Goal: Information Seeking & Learning: Learn about a topic

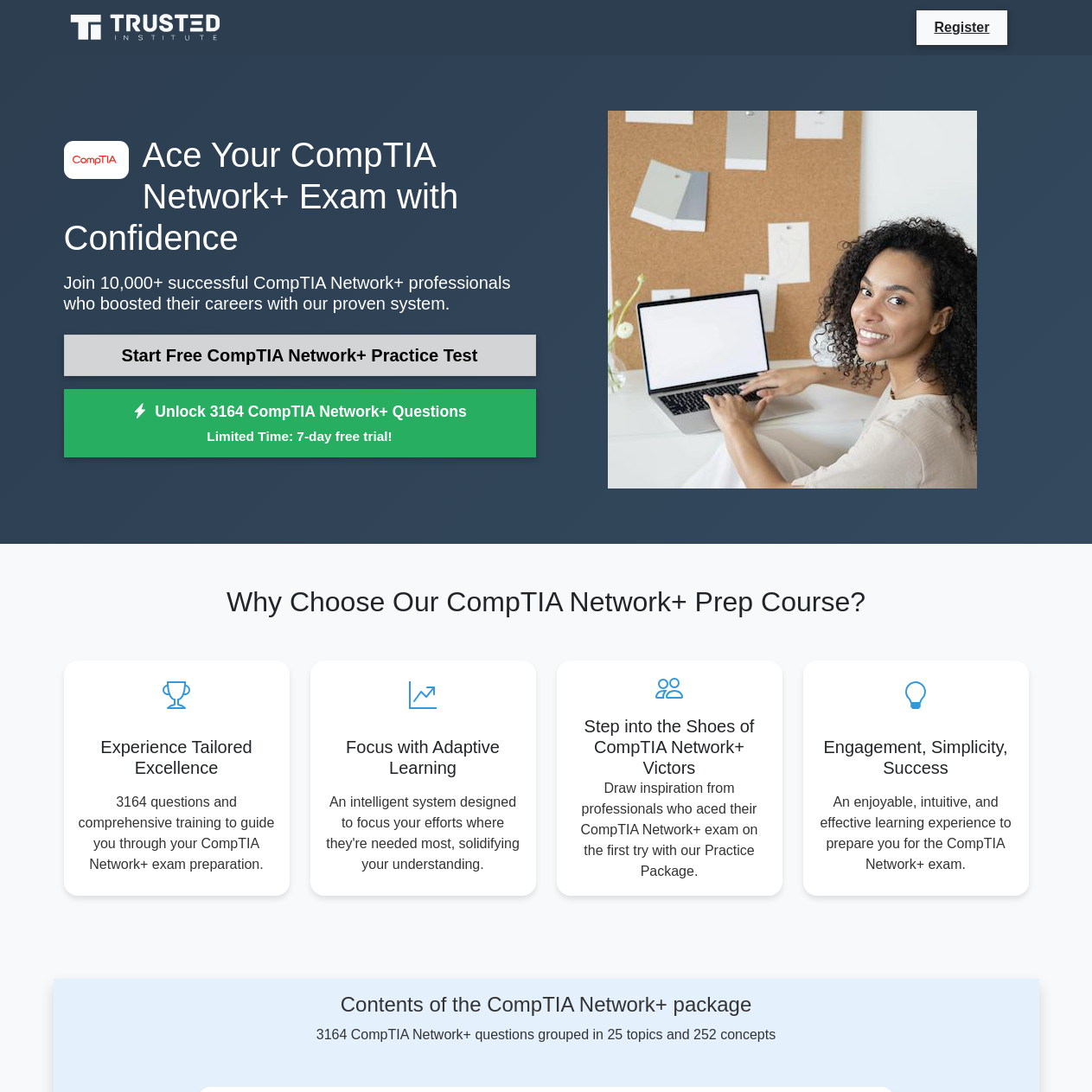
click at [251, 348] on link "Start Free CompTIA Network+ Practice Test" at bounding box center [300, 355] width 472 height 41
click at [279, 362] on link "Start Free CompTIA Network+ Practice Test" at bounding box center [300, 355] width 472 height 41
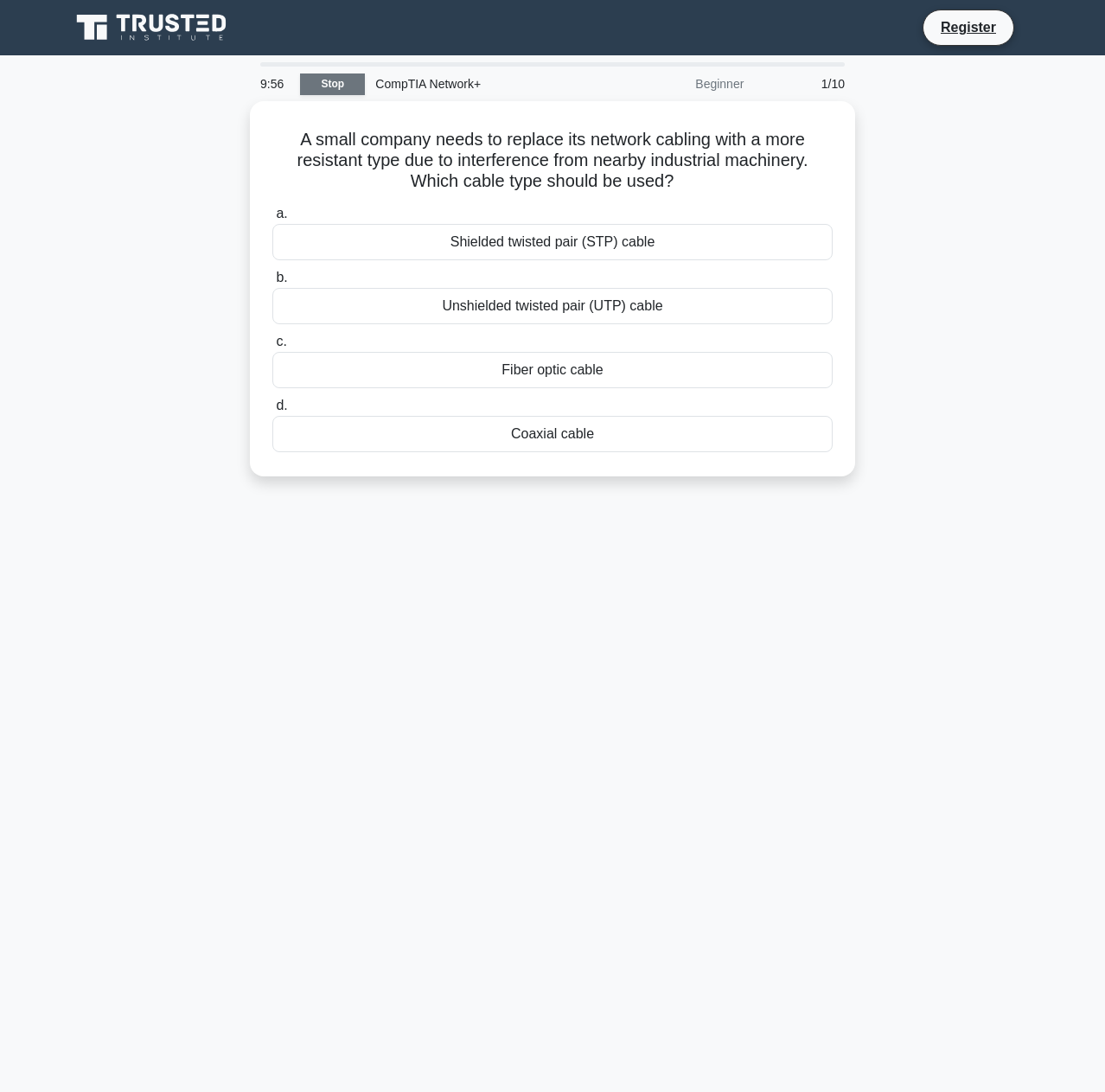
click at [336, 82] on link "Stop" at bounding box center [332, 84] width 65 height 22
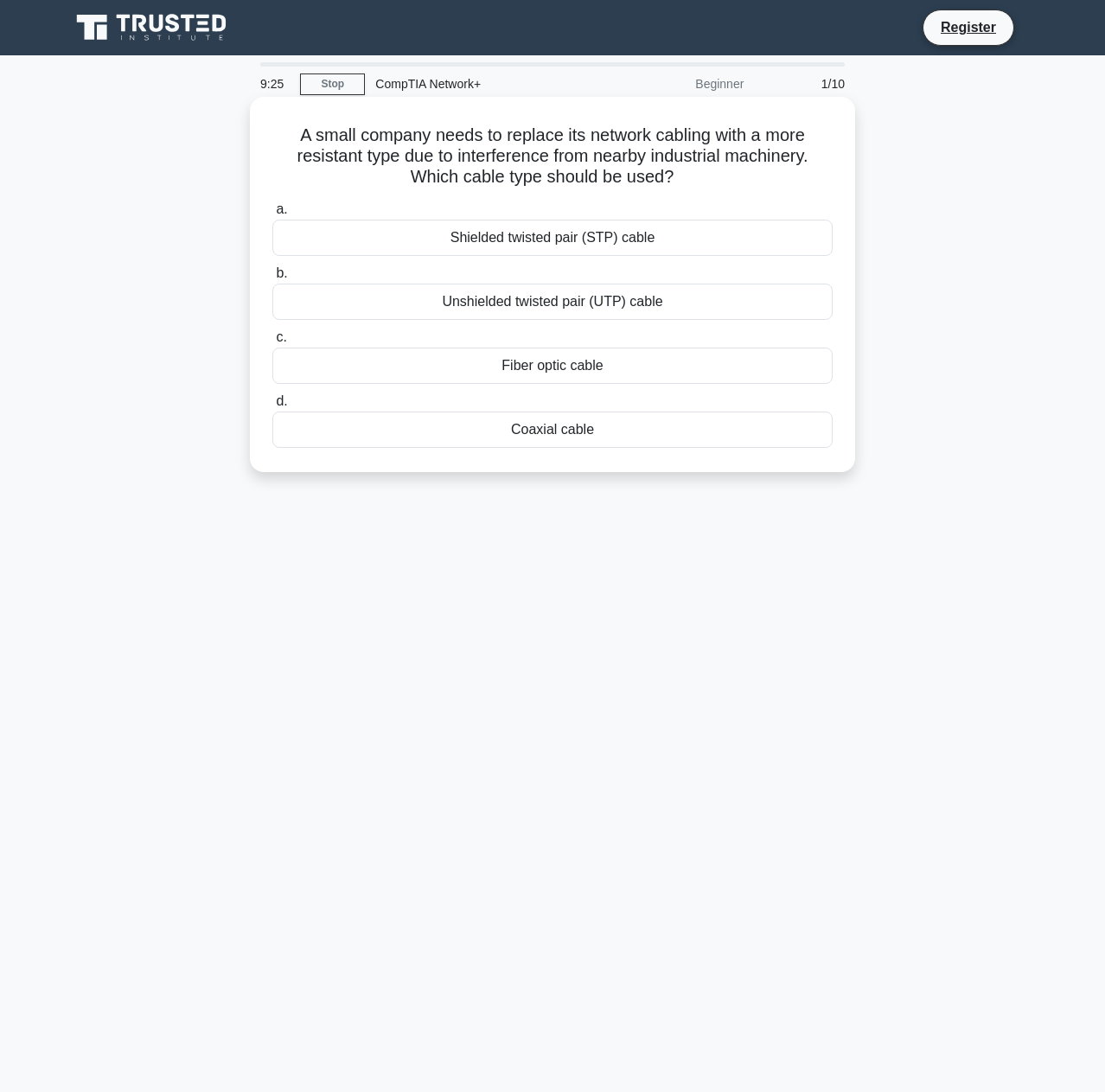
click at [572, 363] on div "Fiber optic cable" at bounding box center [552, 365] width 560 height 36
click at [273, 343] on input "c. Fiber optic cable" at bounding box center [273, 337] width 0 height 11
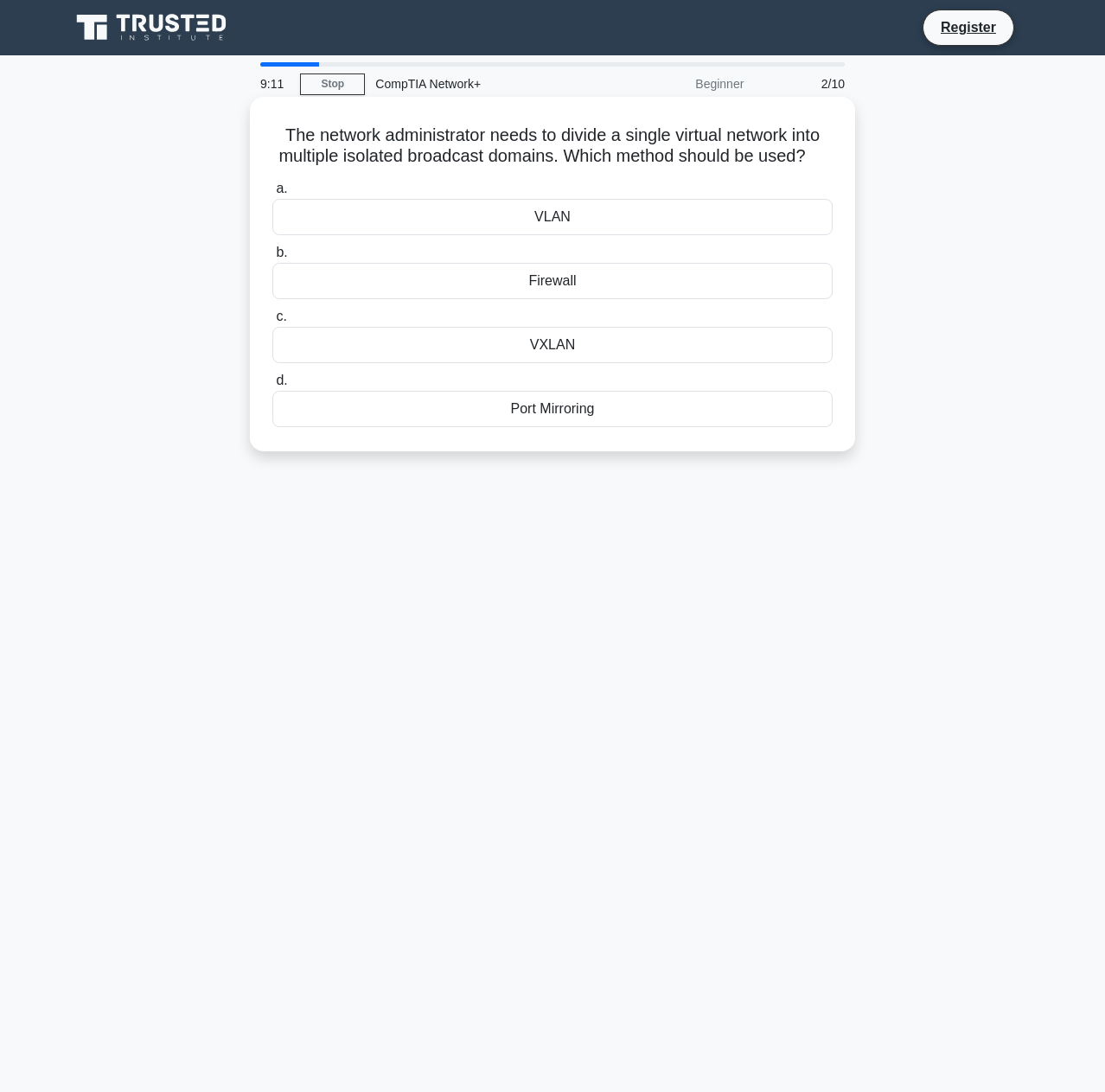
click at [549, 236] on div "VLAN" at bounding box center [552, 216] width 560 height 36
click at [273, 195] on input "a. VLAN" at bounding box center [273, 189] width 0 height 11
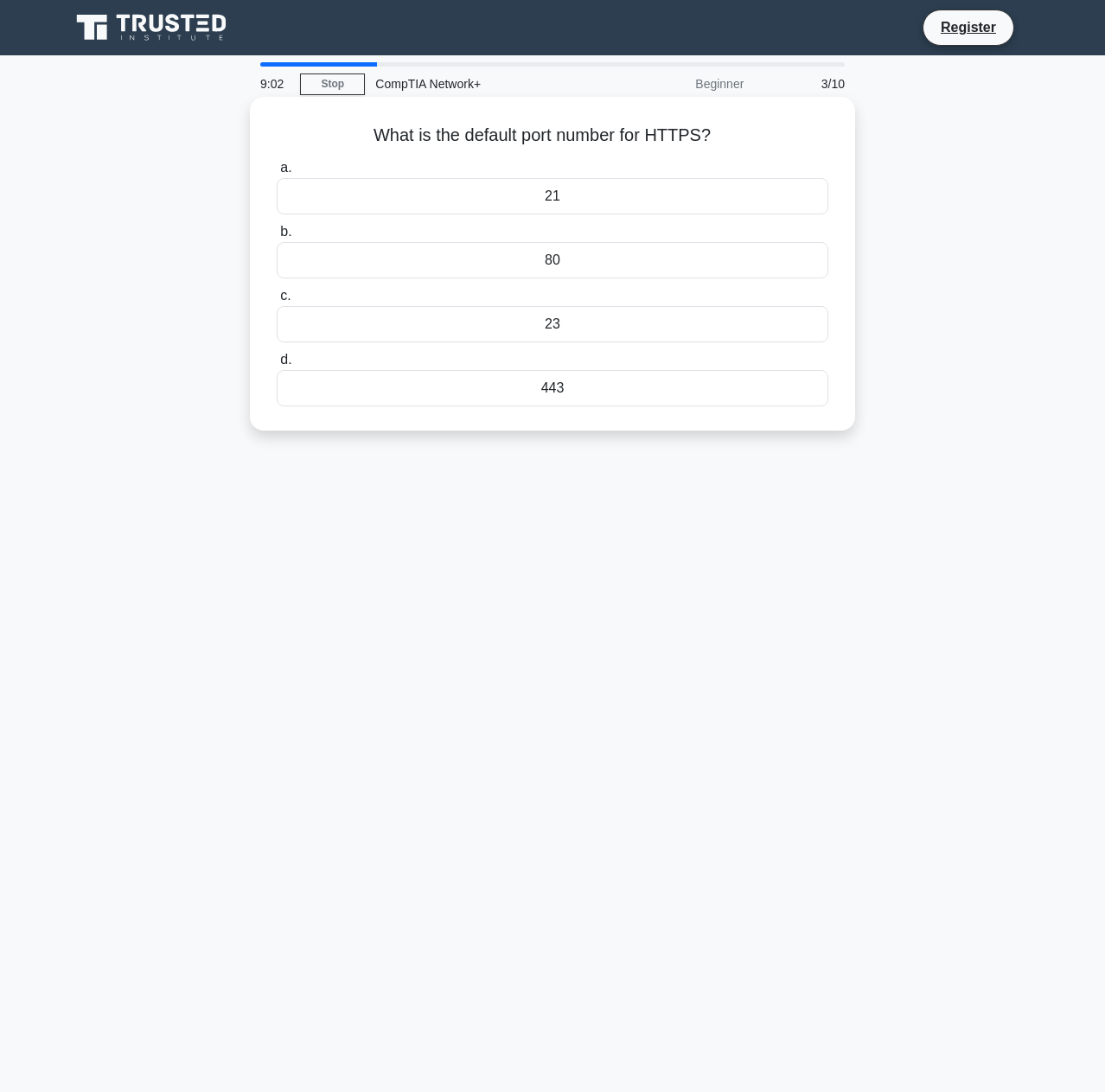
click at [548, 391] on div "443" at bounding box center [552, 388] width 551 height 36
click at [277, 366] on input "d. 443" at bounding box center [277, 360] width 0 height 11
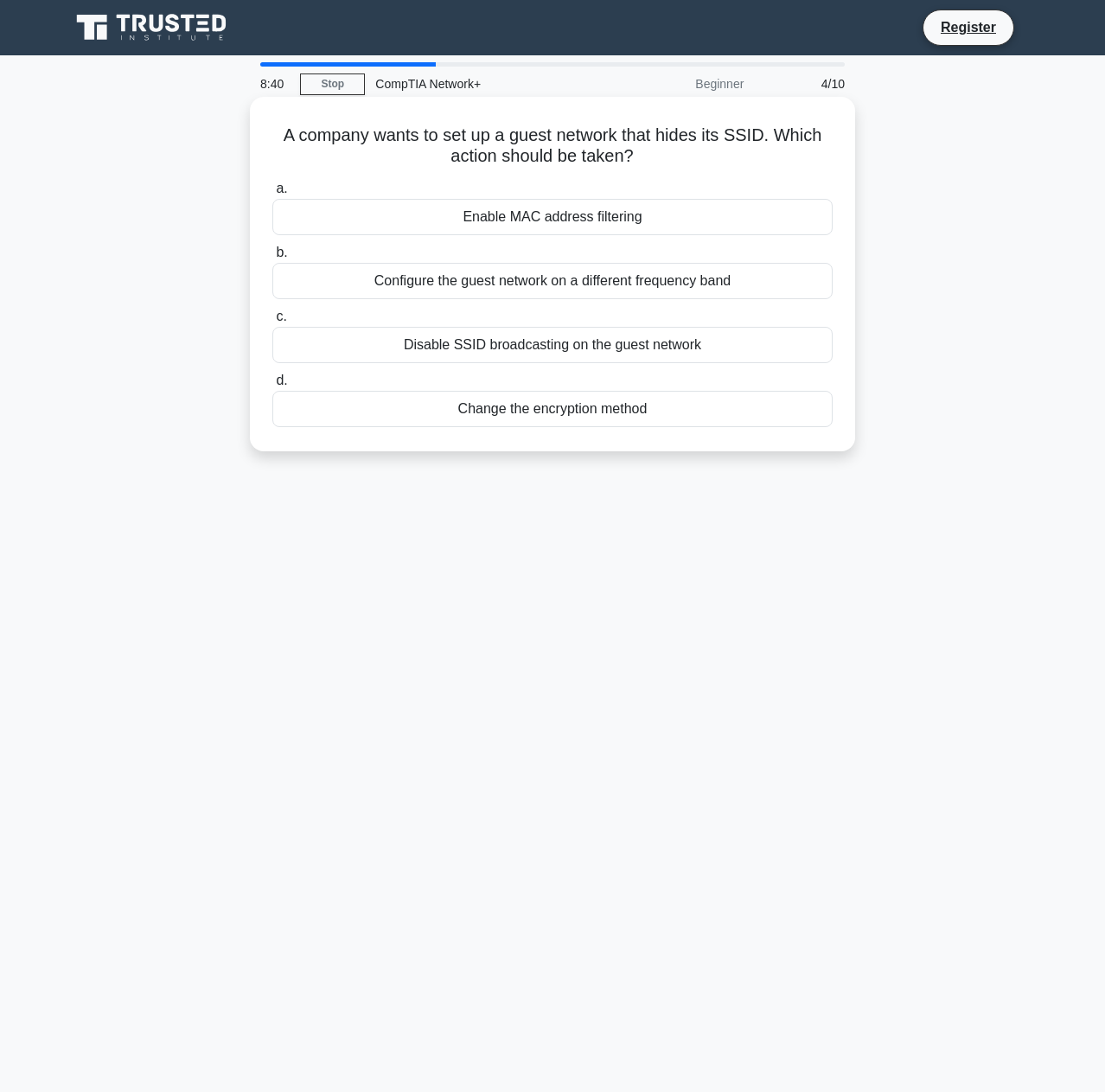
click at [682, 350] on div "Disable SSID broadcasting on the guest network" at bounding box center [552, 345] width 560 height 36
click at [273, 323] on input "c. Disable SSID broadcasting on the guest network" at bounding box center [273, 317] width 0 height 11
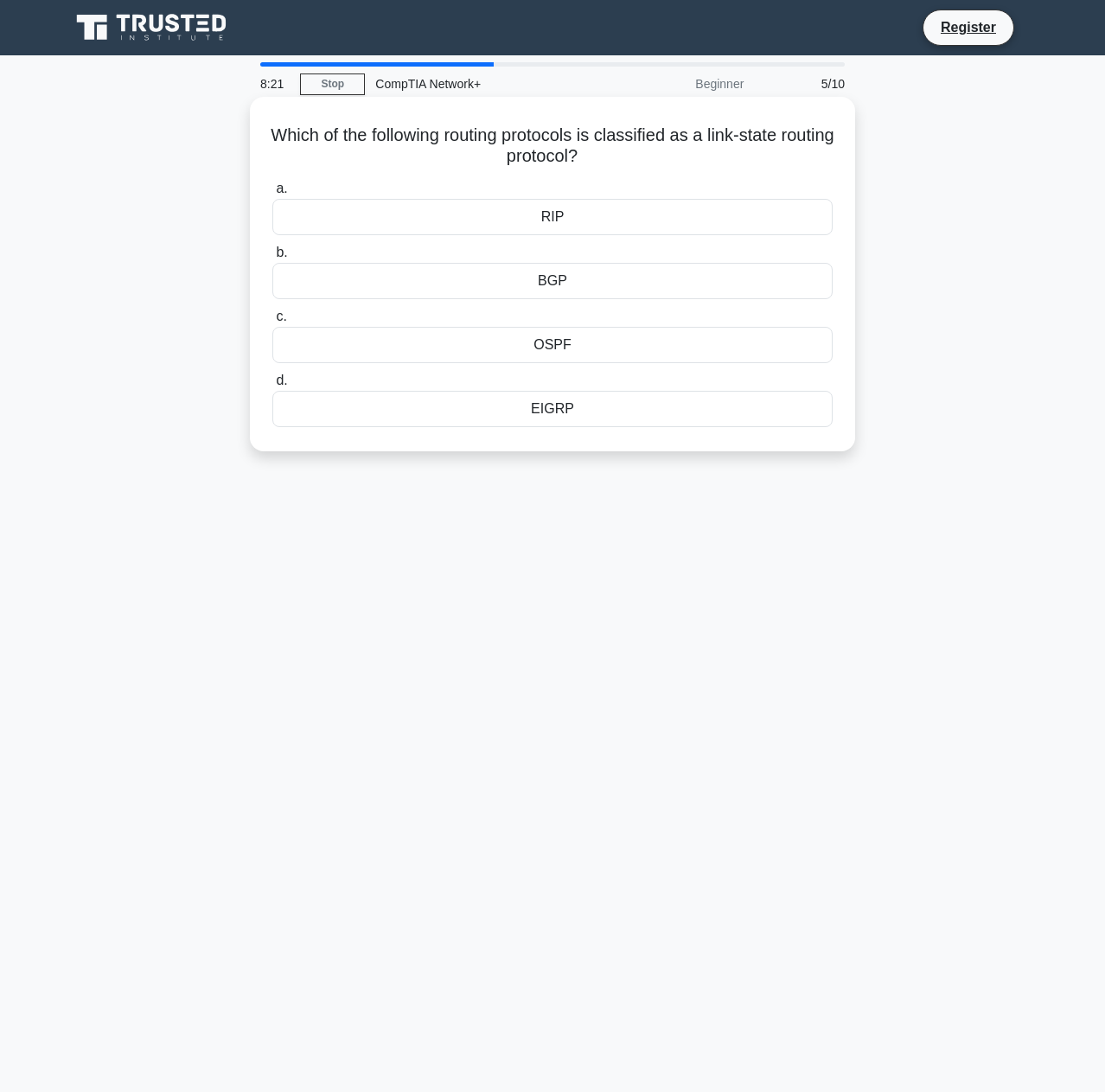
click at [564, 214] on div "RIP" at bounding box center [552, 216] width 560 height 36
click at [273, 195] on input "a. RIP" at bounding box center [273, 189] width 0 height 11
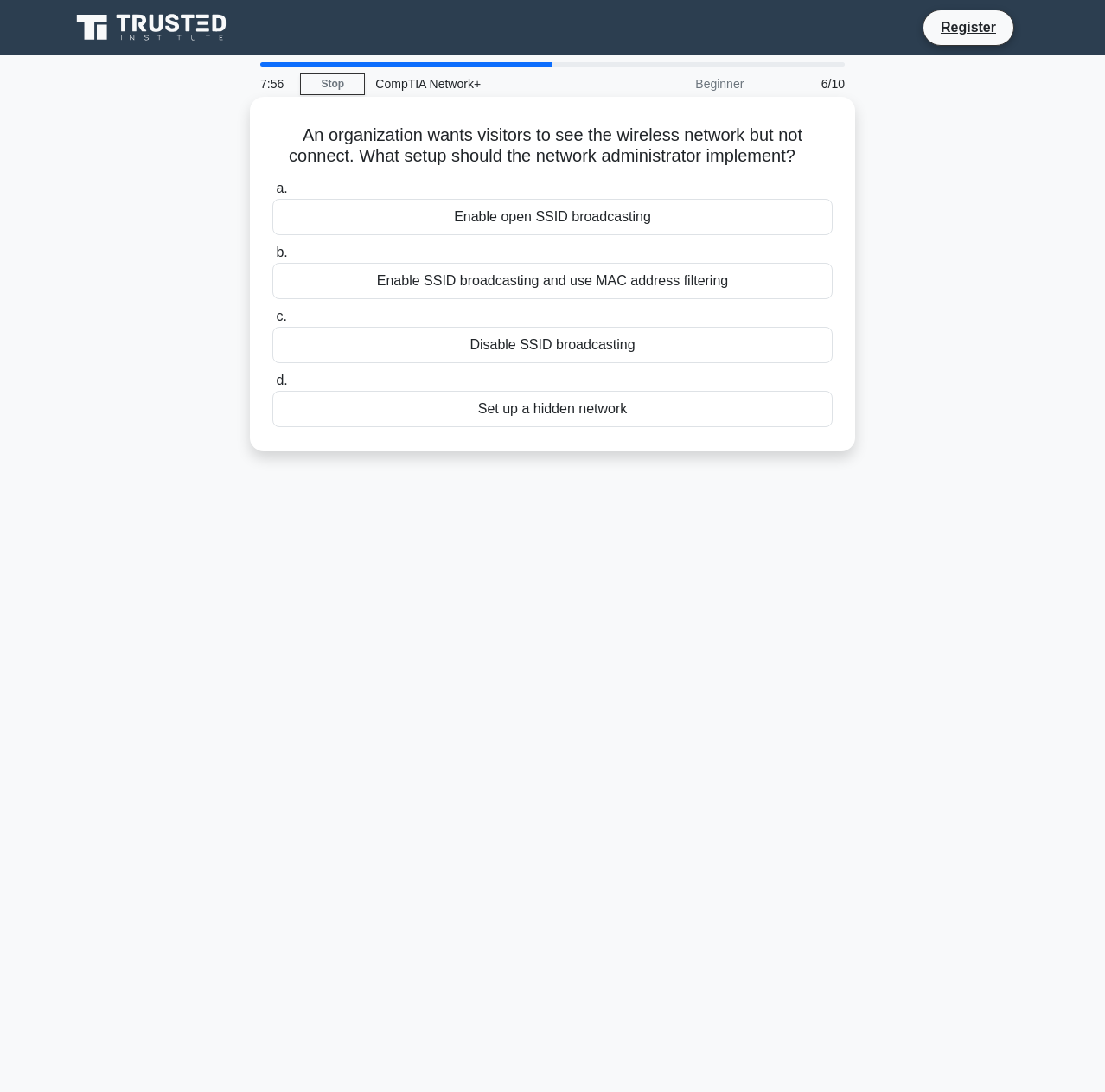
click at [688, 280] on div "Enable SSID broadcasting and use MAC address filtering" at bounding box center [552, 280] width 560 height 36
click at [273, 258] on input "b. Enable SSID broadcasting and use MAC address filtering" at bounding box center [273, 252] width 0 height 11
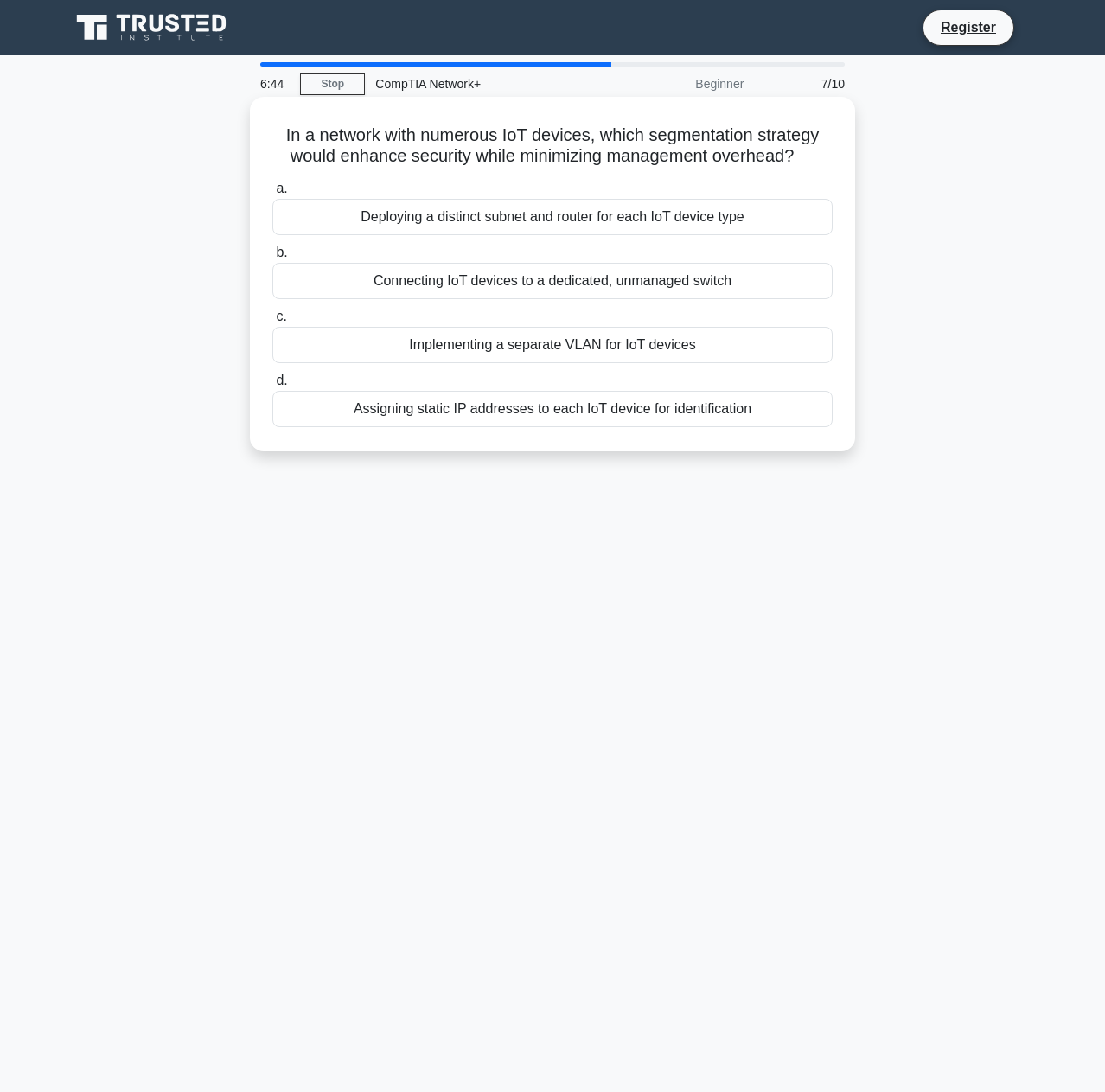
click at [670, 348] on div "Implementing a separate VLAN for IoT devices" at bounding box center [552, 345] width 560 height 36
click at [273, 323] on input "c. Implementing a separate VLAN for IoT devices" at bounding box center [273, 317] width 0 height 11
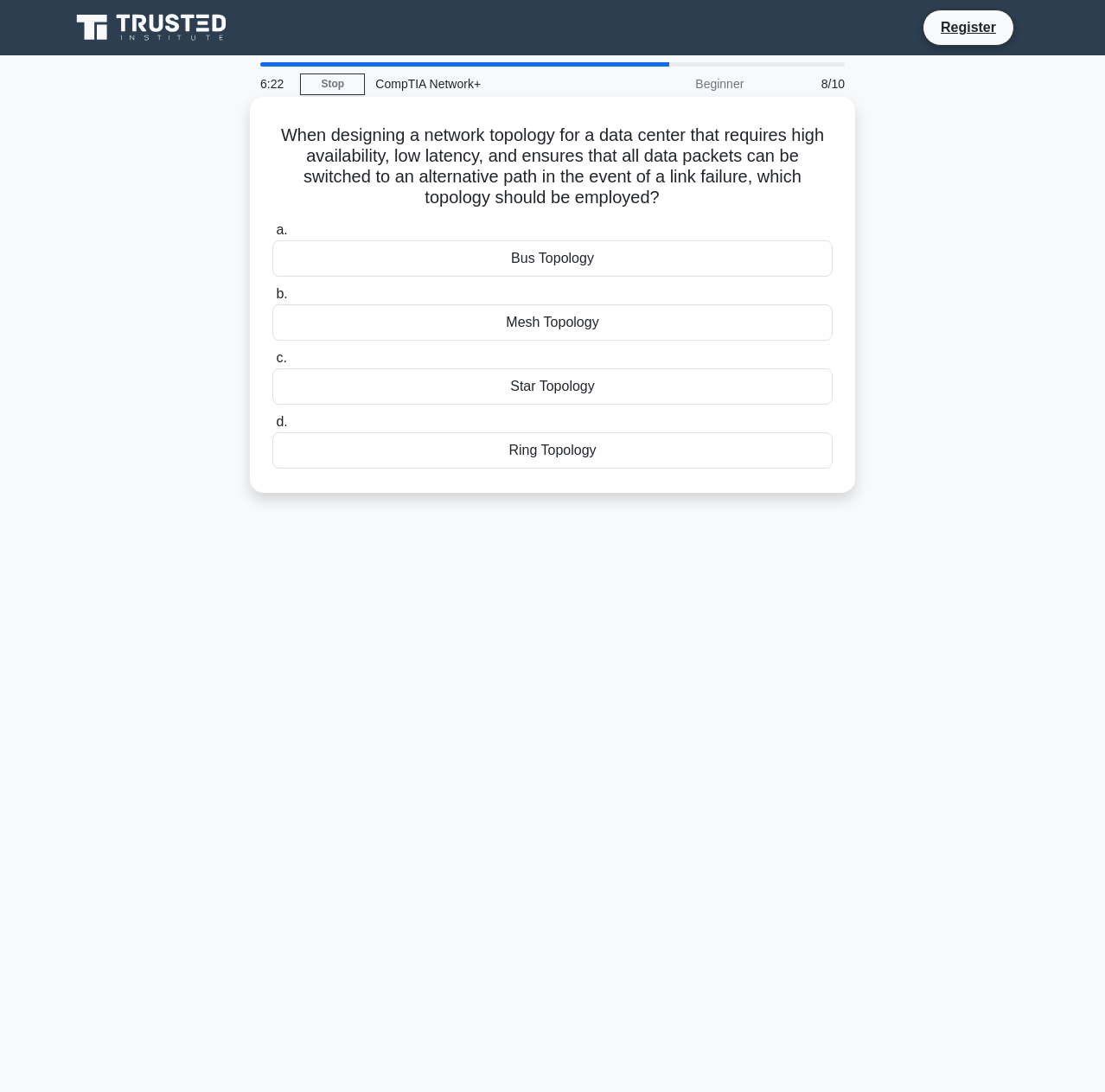
click at [579, 326] on div "Mesh Topology" at bounding box center [552, 322] width 560 height 36
click at [273, 300] on input "b. Mesh Topology" at bounding box center [273, 294] width 0 height 11
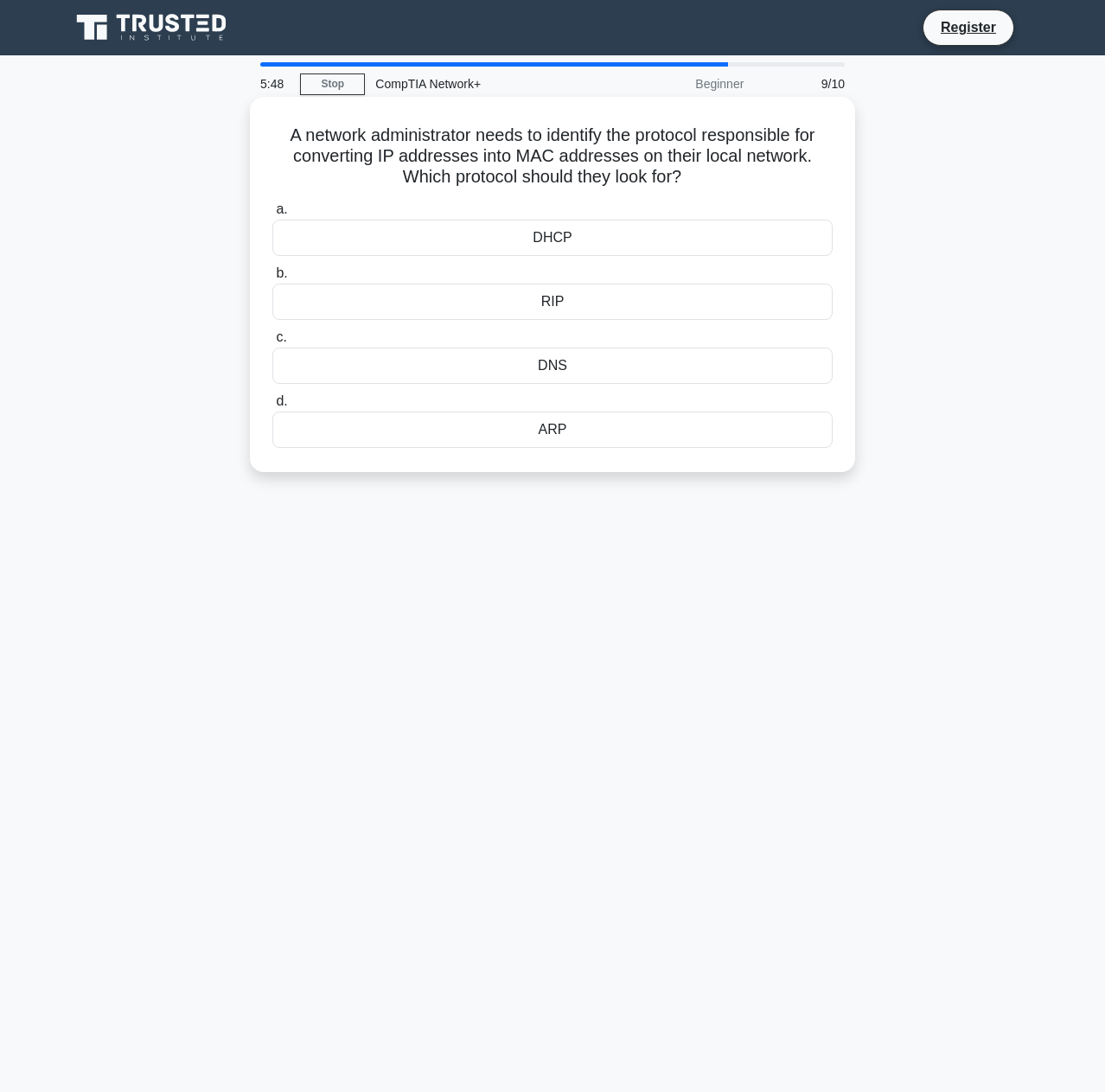
click at [557, 306] on div "RIP" at bounding box center [552, 302] width 560 height 36
click at [273, 280] on input "b. RIP" at bounding box center [273, 273] width 0 height 11
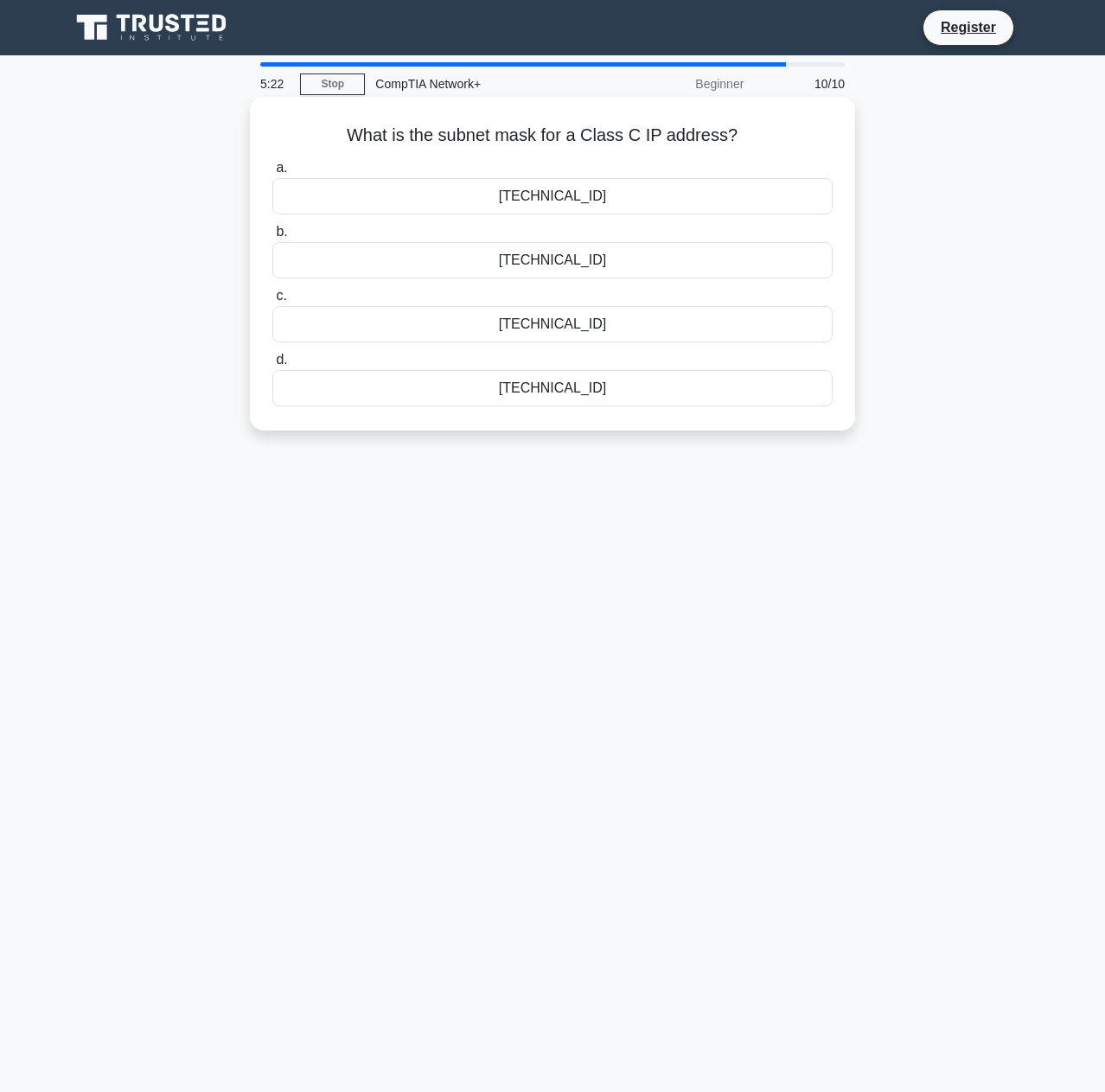
click at [561, 397] on div "255.255.255.0" at bounding box center [552, 388] width 560 height 36
click at [273, 366] on input "d. 255.255.255.0" at bounding box center [273, 360] width 0 height 11
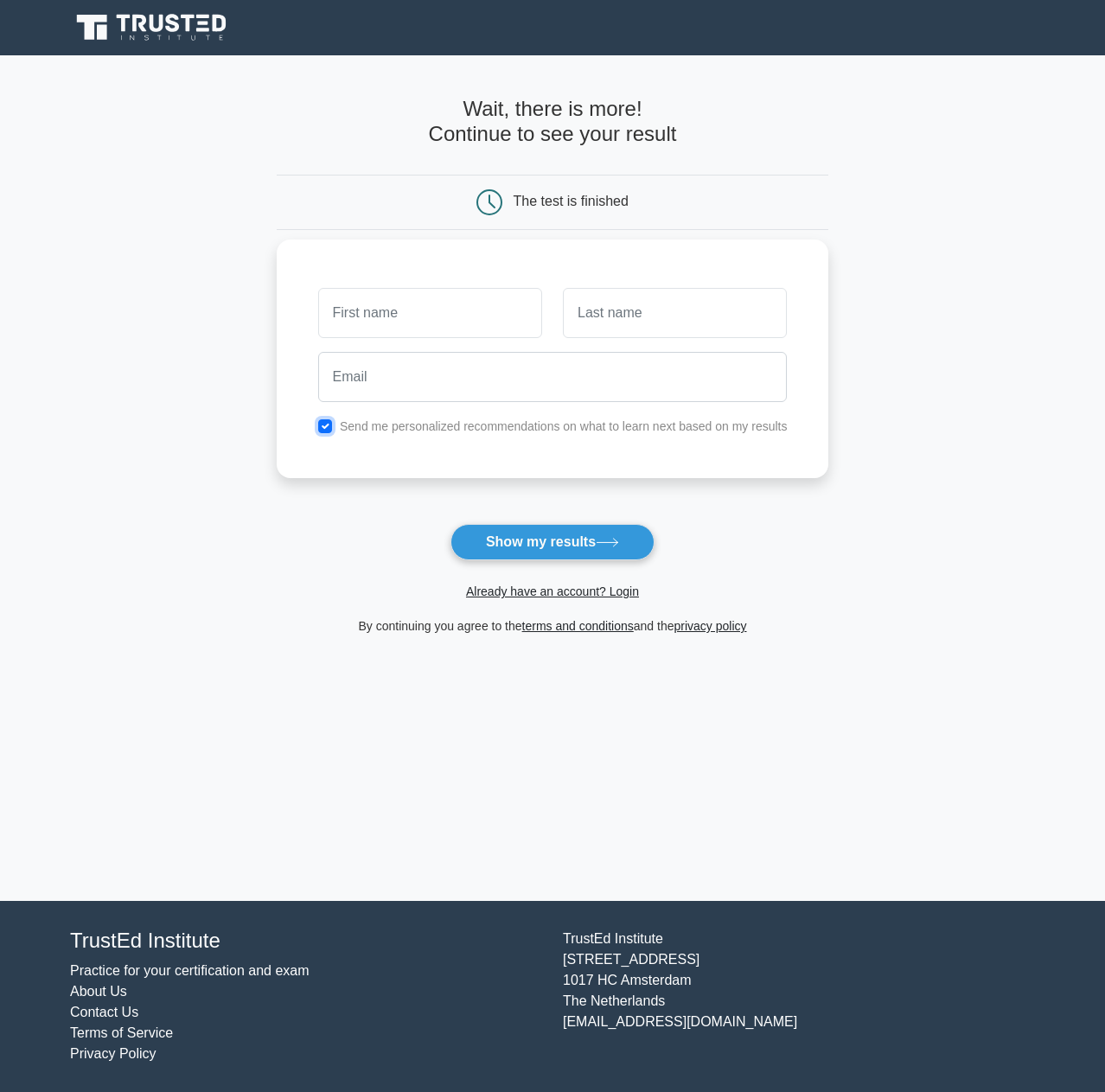
click at [325, 427] on input "checkbox" at bounding box center [325, 426] width 14 height 14
checkbox input "false"
click at [484, 306] on input "text" at bounding box center [430, 312] width 224 height 50
type input "[PERSON_NAME]"
click at [680, 316] on input "text" at bounding box center [675, 312] width 224 height 50
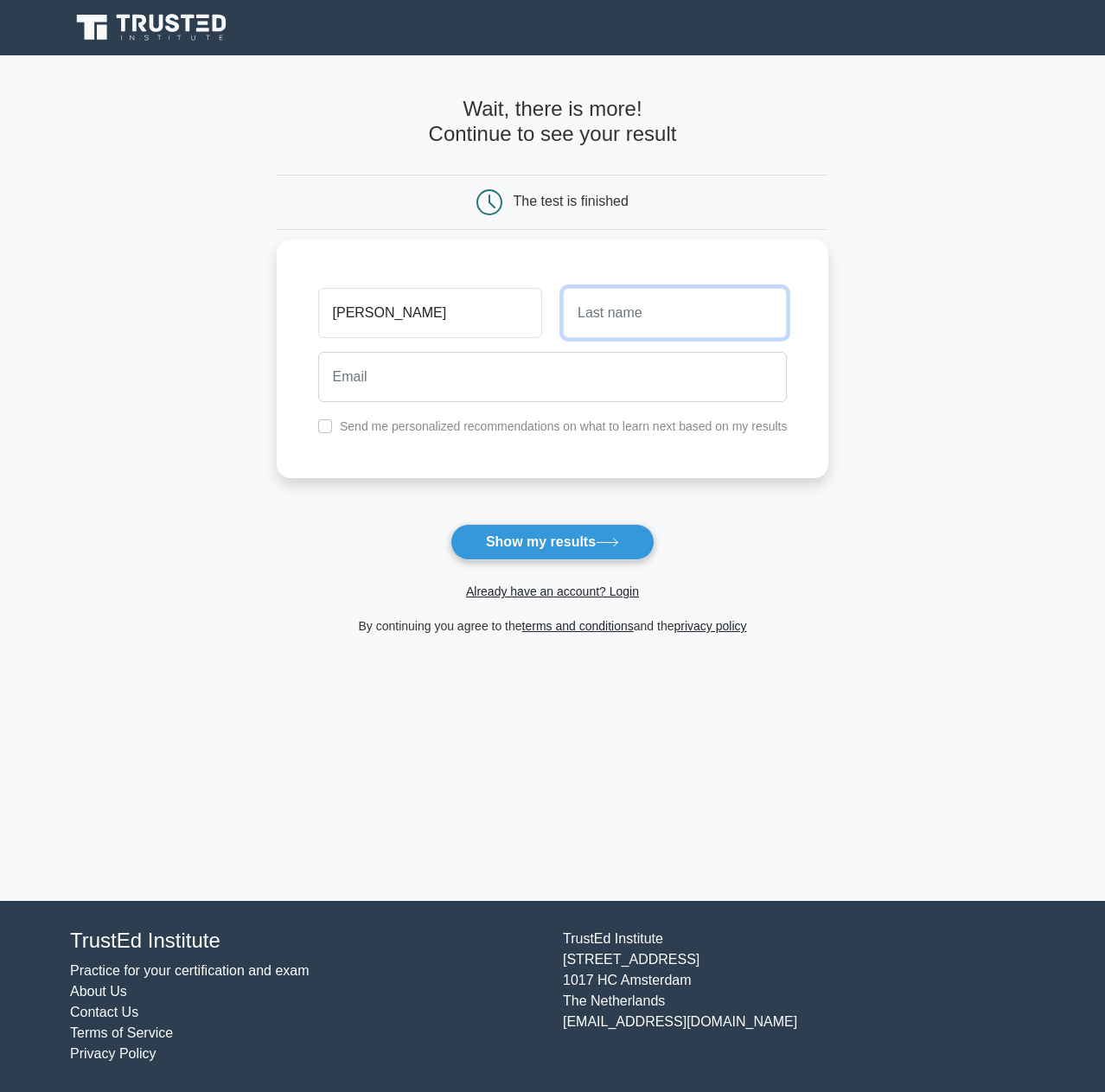
type input "Gomez"
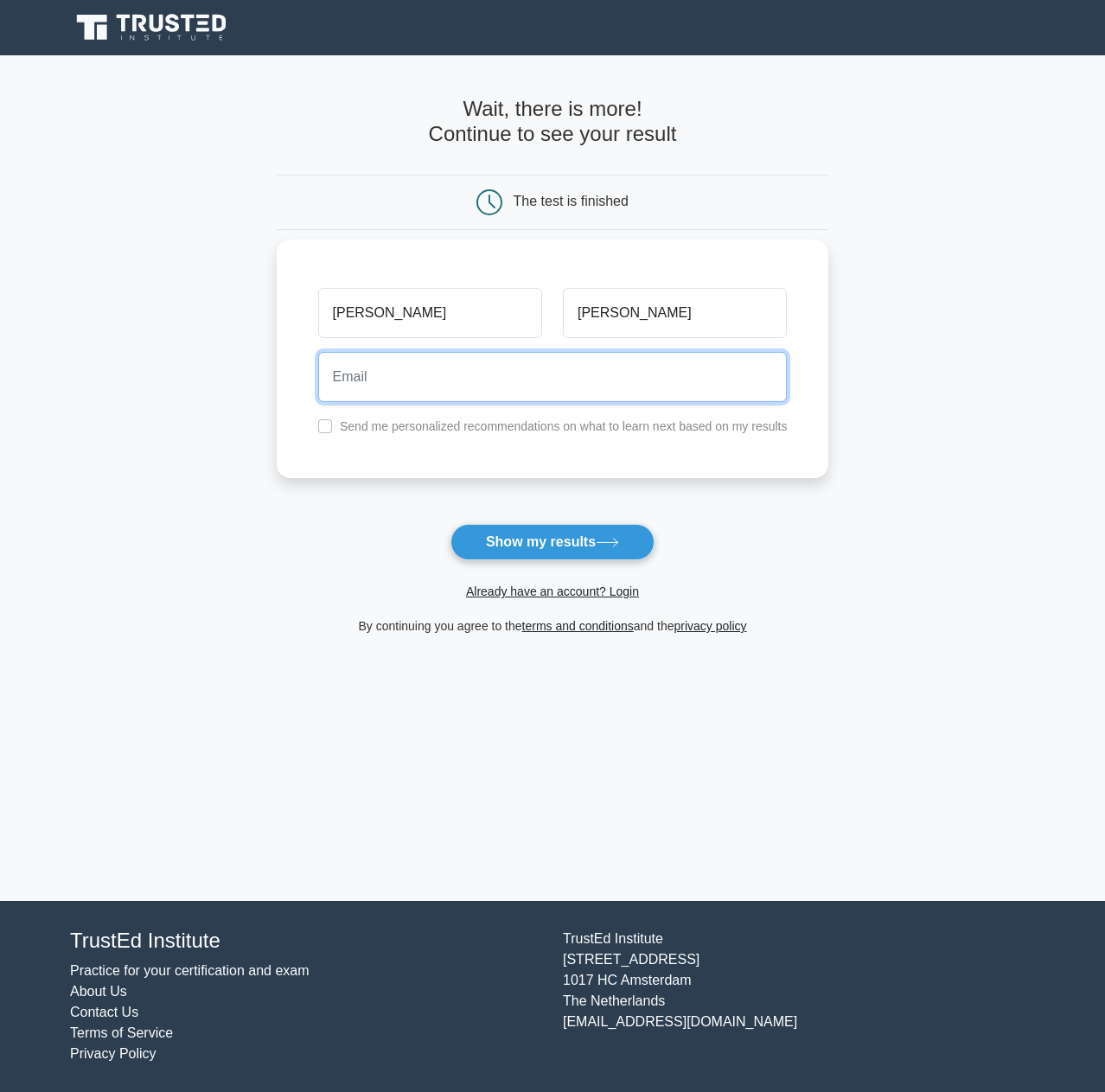
click at [454, 375] on input "email" at bounding box center [553, 377] width 469 height 50
type input "Fgomez@alpinedistrict.org"
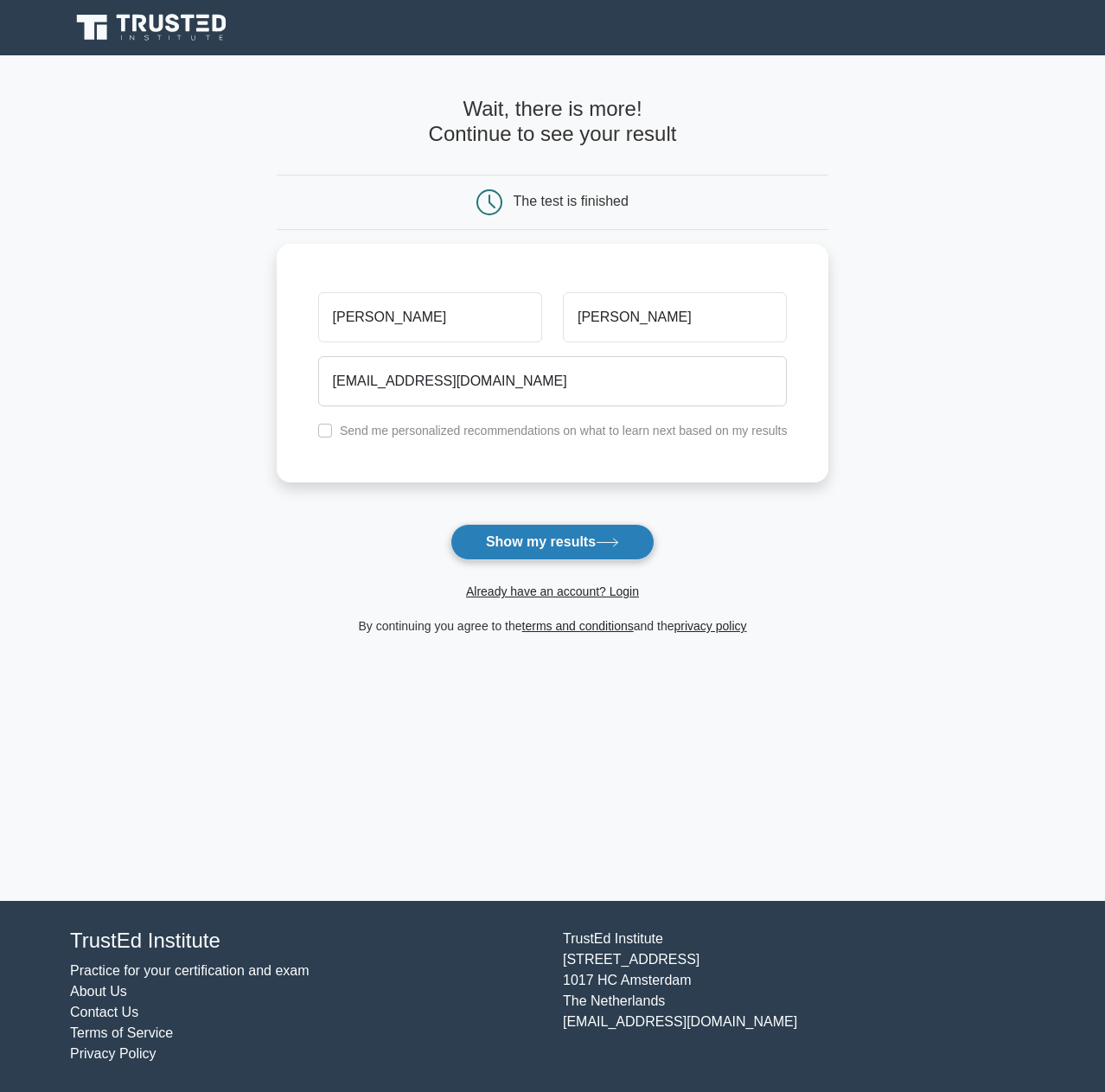
click at [532, 540] on button "Show my results" at bounding box center [552, 542] width 204 height 36
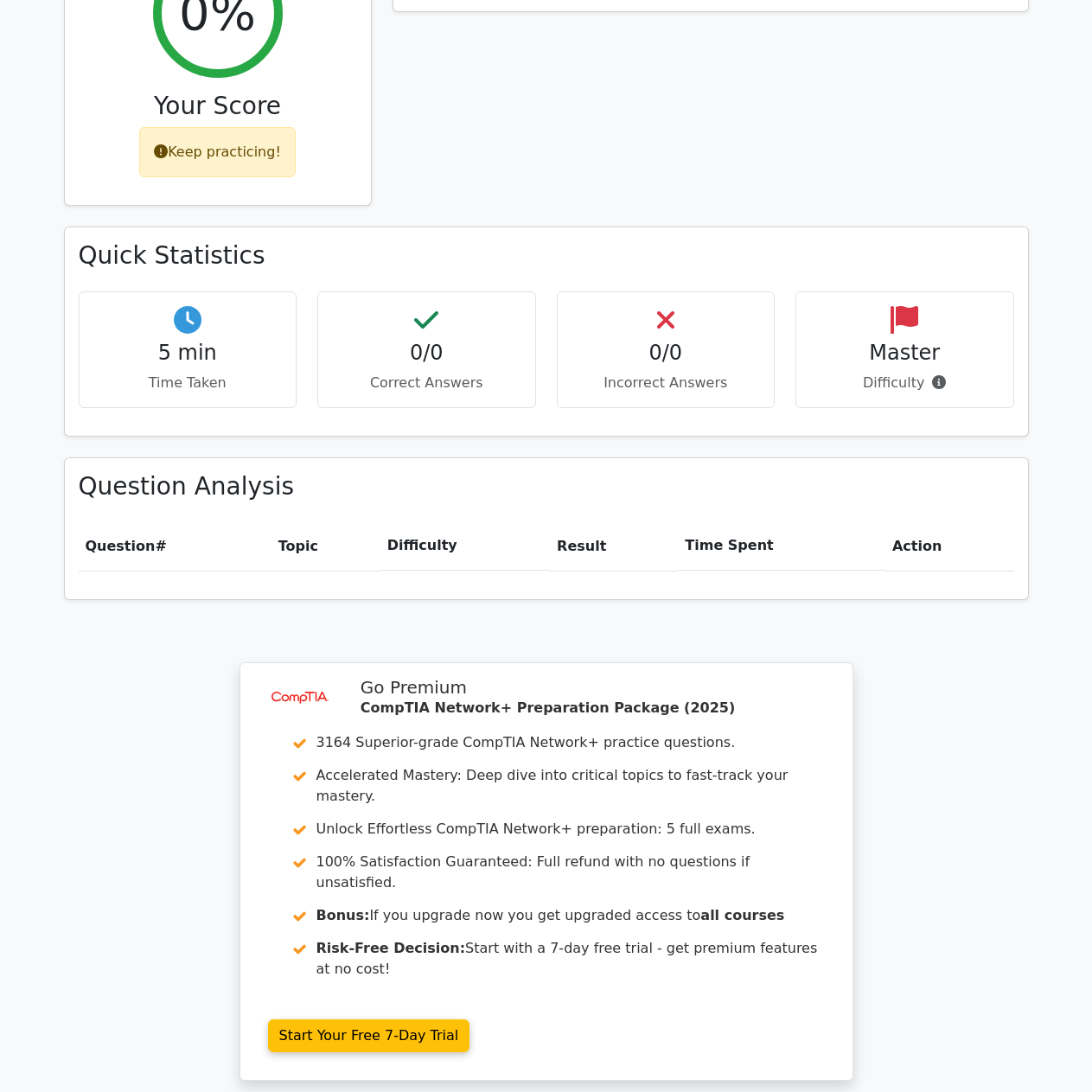
scroll to position [519, 0]
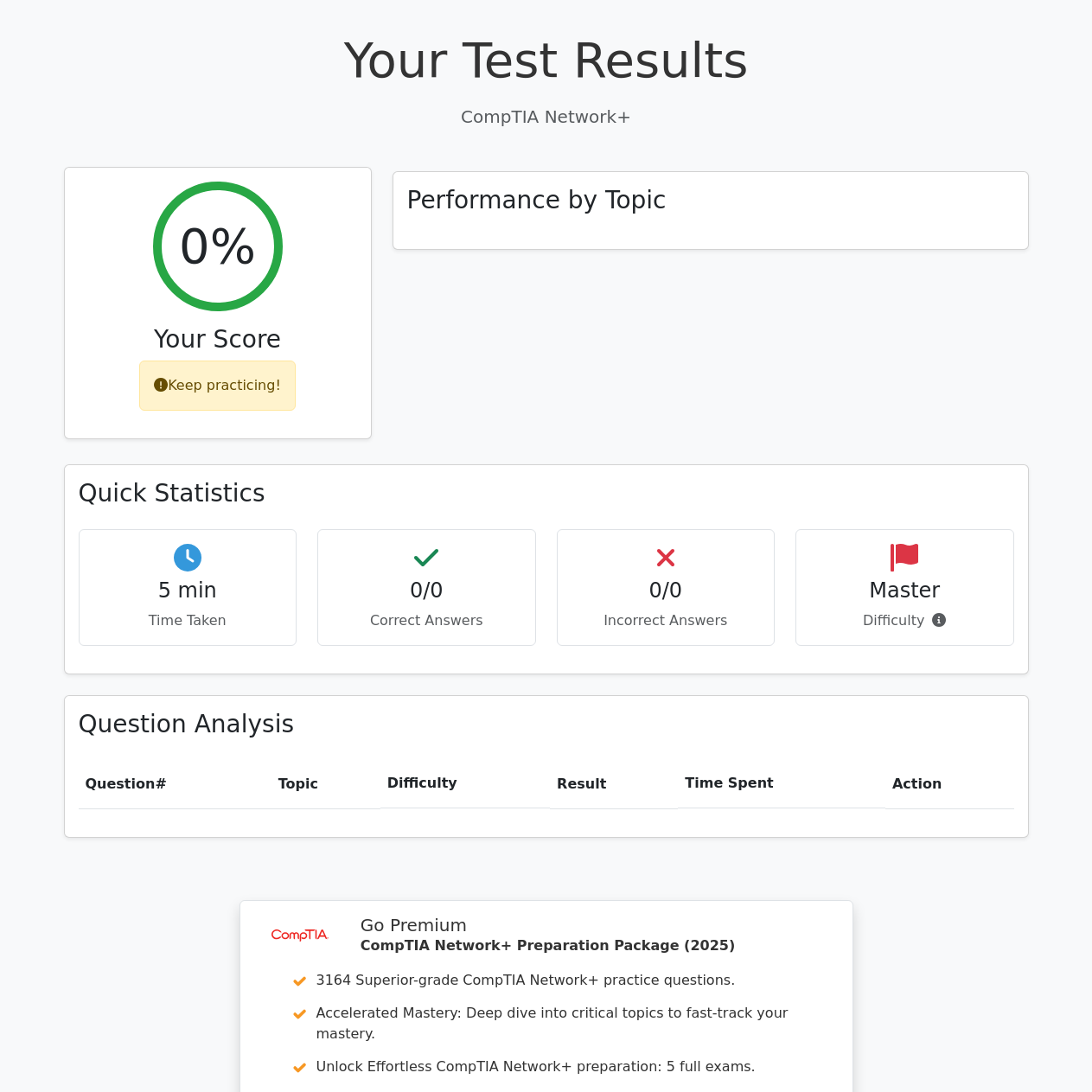
click at [164, 378] on icon at bounding box center [161, 385] width 14 height 14
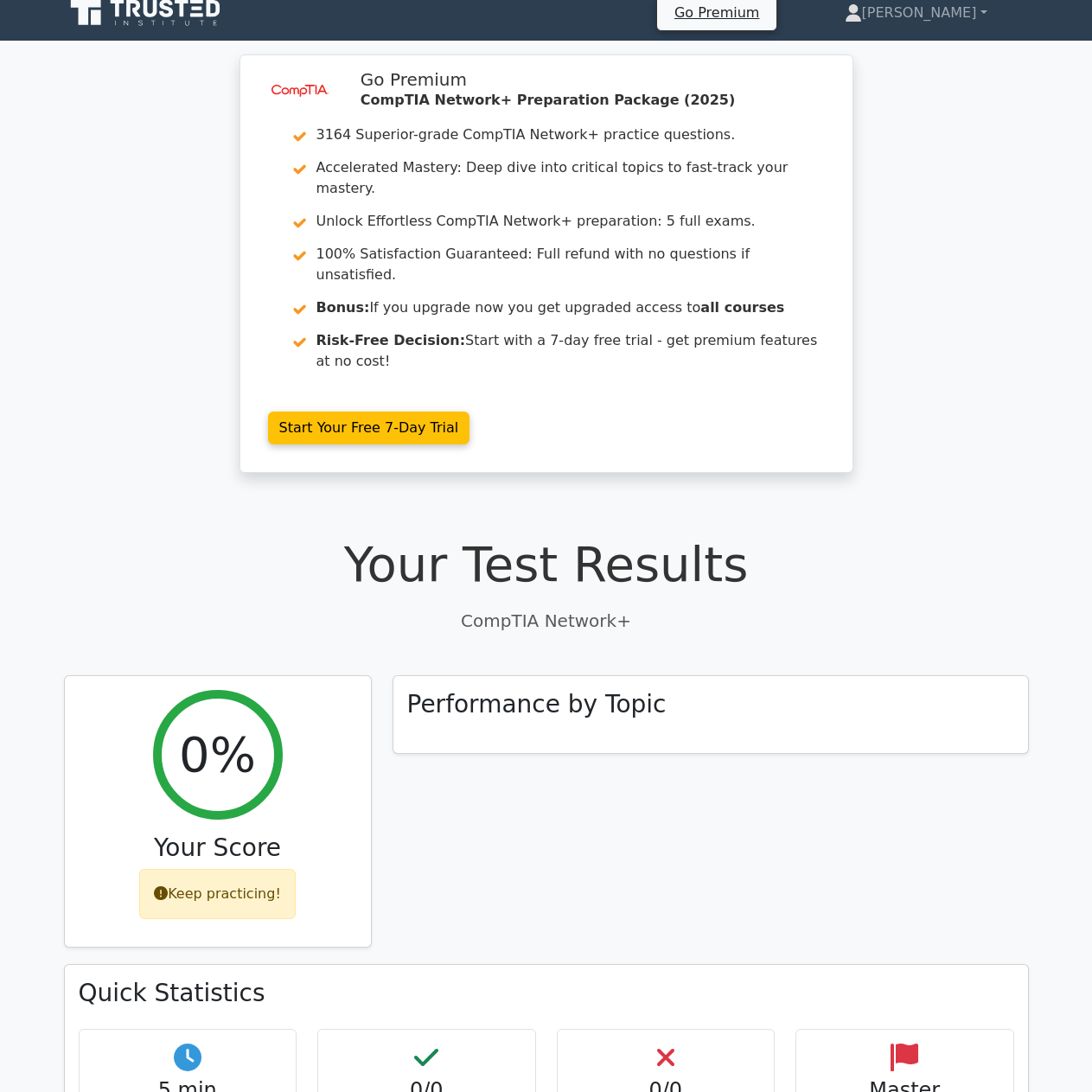
scroll to position [0, 0]
